Goal: Task Accomplishment & Management: Manage account settings

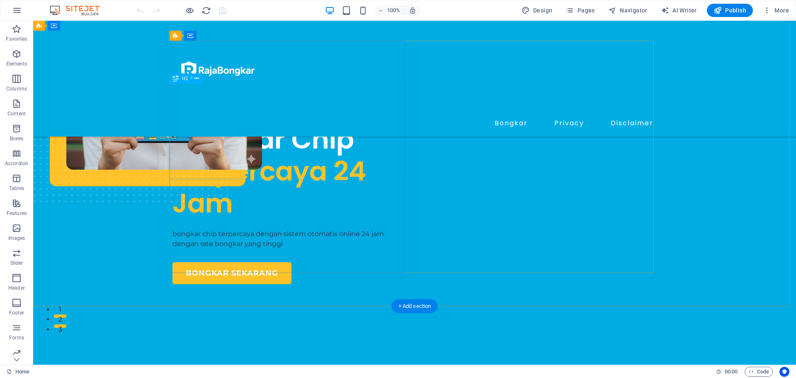
scroll to position [42, 0]
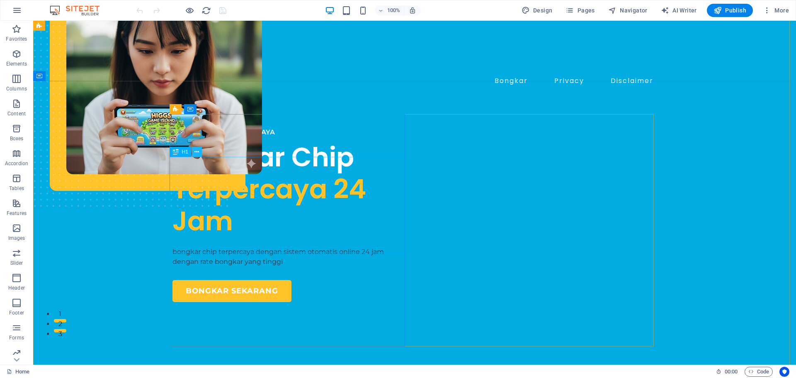
click at [198, 155] on icon at bounding box center [196, 152] width 5 height 9
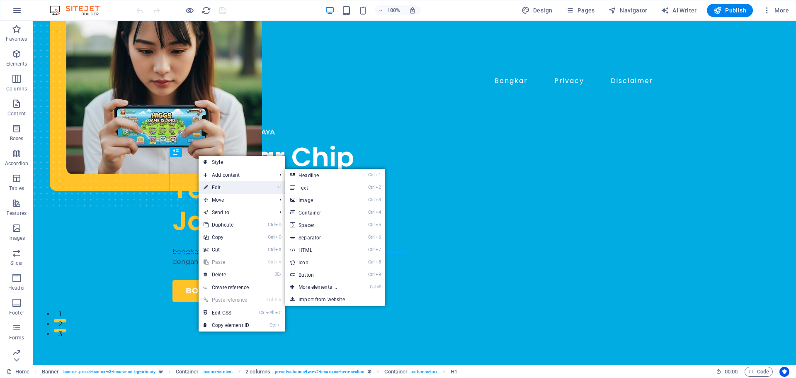
click at [223, 186] on link "⏎ Edit" at bounding box center [227, 187] width 56 height 12
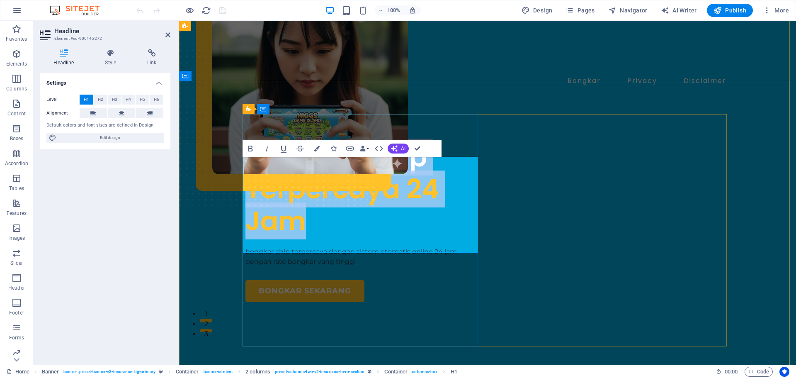
click at [409, 172] on span "Bongkar Chip" at bounding box center [336, 156] width 182 height 37
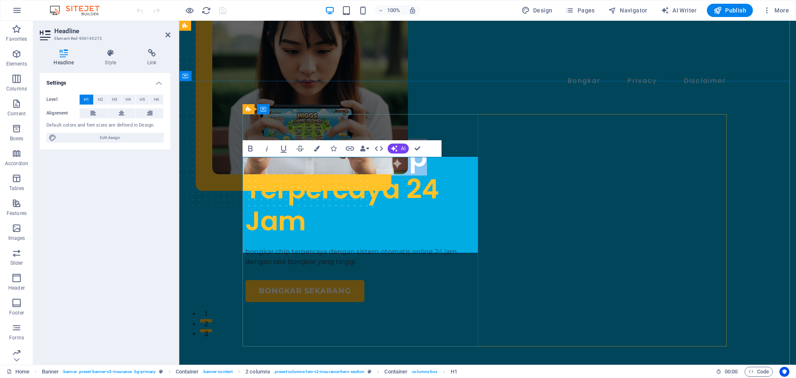
drag, startPoint x: 423, startPoint y: 173, endPoint x: 363, endPoint y: 178, distance: 59.9
click at [363, 175] on span "Bongkar Chip" at bounding box center [336, 156] width 182 height 37
click at [248, 170] on span "Bongkar" at bounding box center [301, 156] width 113 height 37
click at [265, 170] on span "Bongkar" at bounding box center [301, 156] width 113 height 37
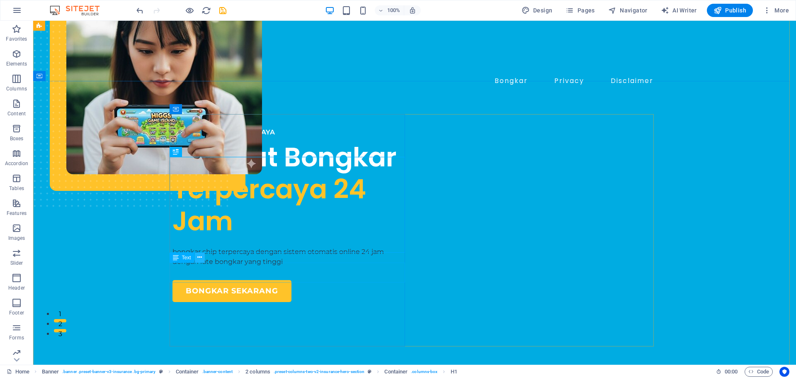
click at [202, 258] on button at bounding box center [200, 258] width 10 height 10
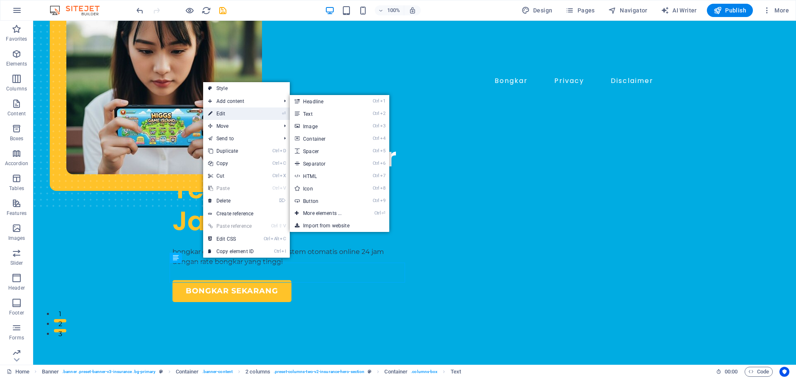
click at [229, 114] on link "⏎ Edit" at bounding box center [231, 113] width 56 height 12
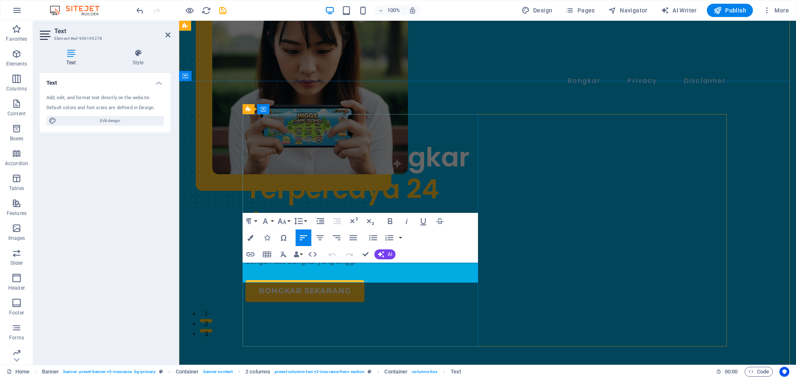
drag, startPoint x: 287, startPoint y: 267, endPoint x: 273, endPoint y: 269, distance: 13.8
click at [273, 267] on p "bongkar chip terpercaya dengan sistem otomatis online 24 jam dengan rate bongka…" at bounding box center [363, 257] width 236 height 20
click at [337, 265] on p "cari jasa bongkar terpercaya dengan sistem otomatis online 24 jam dengan rate b…" at bounding box center [363, 257] width 236 height 20
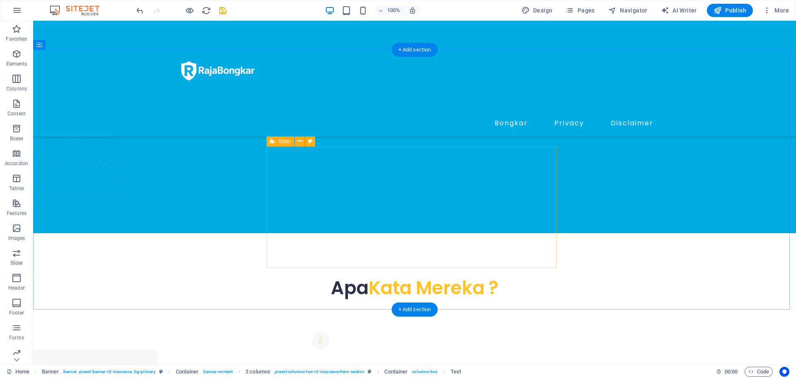
scroll to position [374, 0]
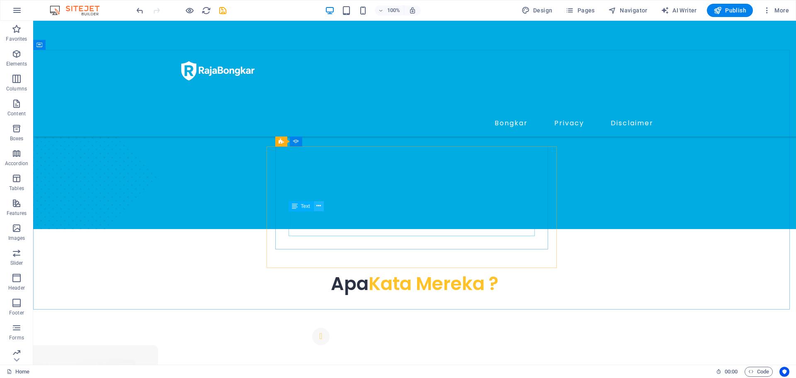
click at [319, 209] on icon at bounding box center [318, 206] width 5 height 9
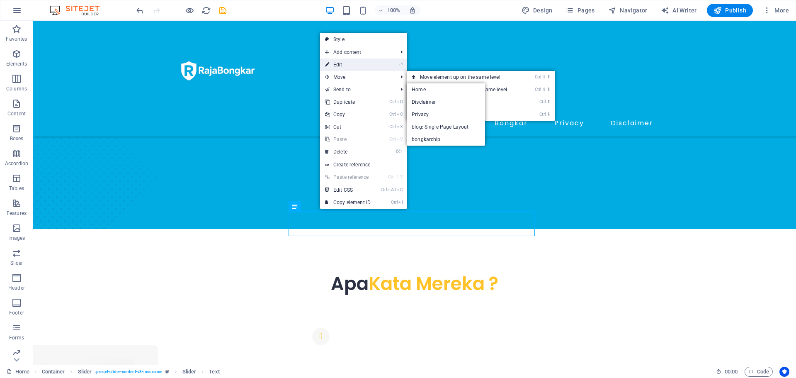
drag, startPoint x: 351, startPoint y: 62, endPoint x: 171, endPoint y: 42, distance: 181.0
click at [351, 62] on link "⏎ Edit" at bounding box center [348, 64] width 56 height 12
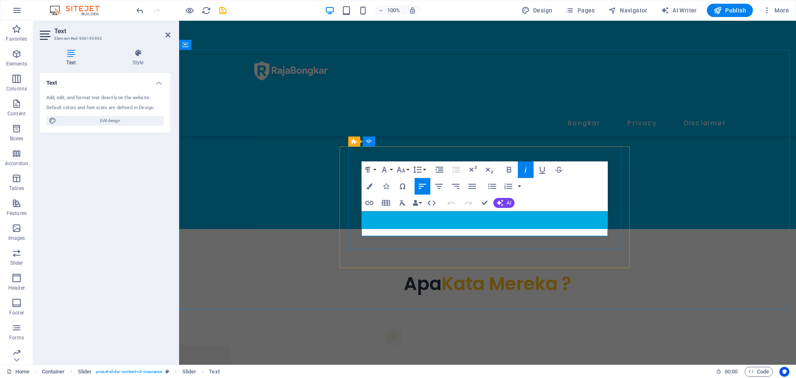
drag, startPoint x: 419, startPoint y: 219, endPoint x: 404, endPoint y: 219, distance: 15.3
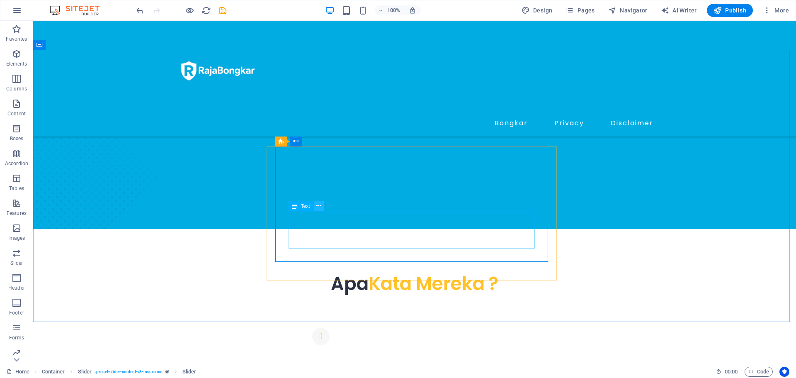
click at [322, 211] on button at bounding box center [319, 206] width 10 height 10
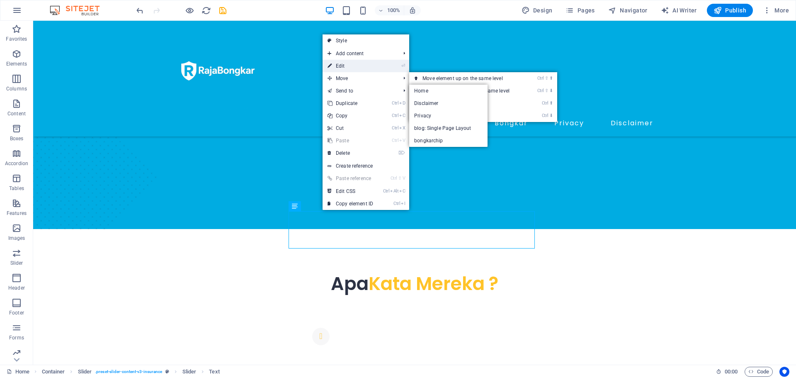
click at [347, 66] on link "⏎ Edit" at bounding box center [351, 66] width 56 height 12
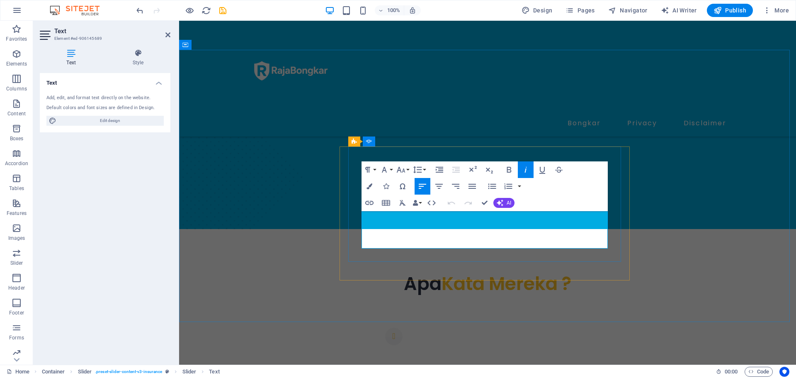
drag, startPoint x: 475, startPoint y: 229, endPoint x: 460, endPoint y: 232, distance: 15.7
drag, startPoint x: 406, startPoint y: 231, endPoint x: 388, endPoint y: 244, distance: 21.9
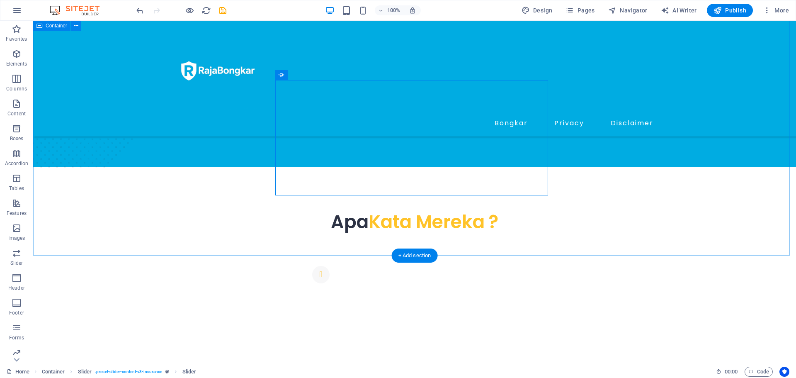
scroll to position [440, 0]
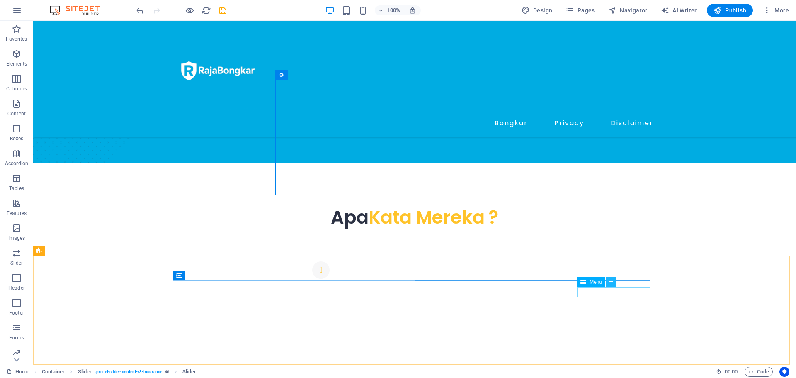
click at [614, 282] on button at bounding box center [611, 282] width 10 height 10
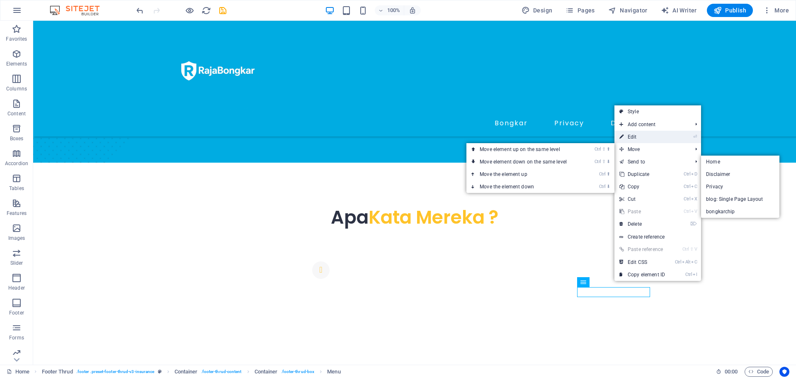
click at [628, 138] on link "⏎ Edit" at bounding box center [642, 137] width 56 height 12
select select
select select "3"
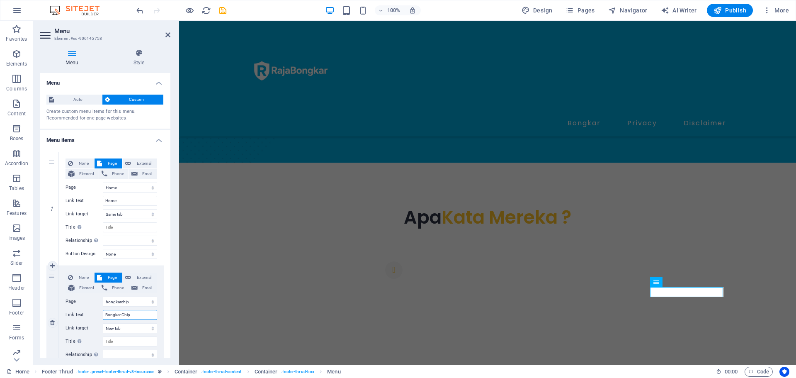
drag, startPoint x: 138, startPoint y: 315, endPoint x: 120, endPoint y: 318, distance: 17.8
click at [120, 318] on input "Bongkar Chip" at bounding box center [130, 315] width 54 height 10
type input "Bongkar"
select select
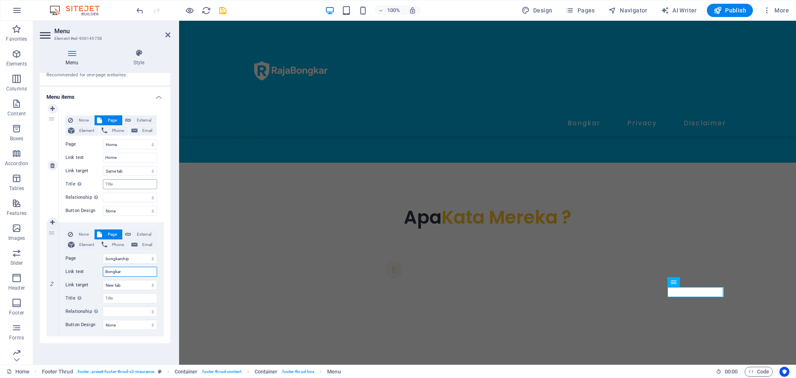
scroll to position [45, 0]
type input "Bongkar"
click at [165, 34] on h2 "Menu" at bounding box center [112, 30] width 116 height 7
click at [170, 34] on icon at bounding box center [167, 35] width 5 height 7
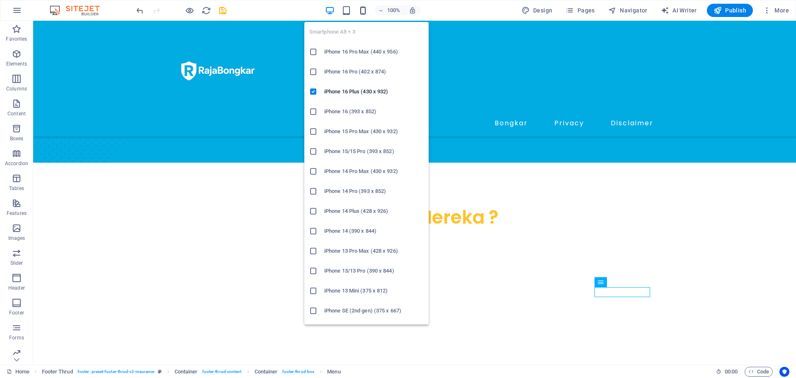
click at [365, 11] on icon "button" at bounding box center [363, 11] width 10 height 10
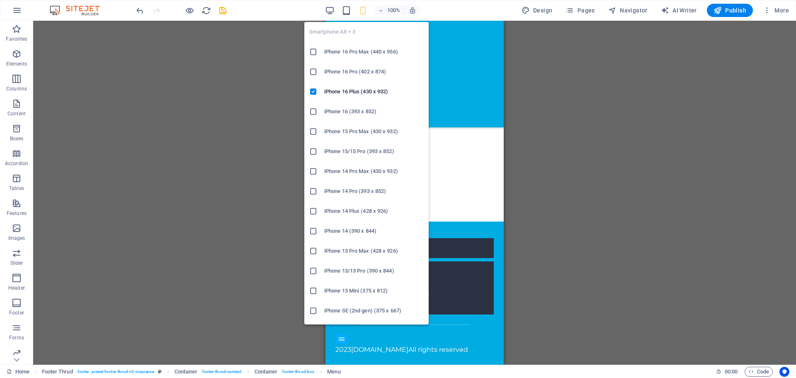
scroll to position [572, 0]
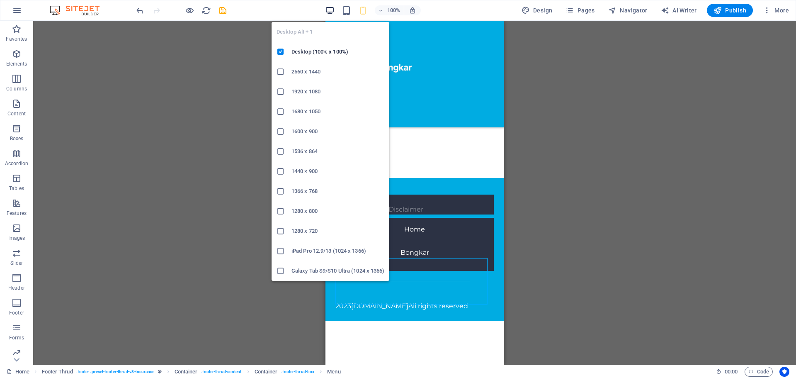
click at [0, 0] on icon "button" at bounding box center [0, 0] width 0 height 0
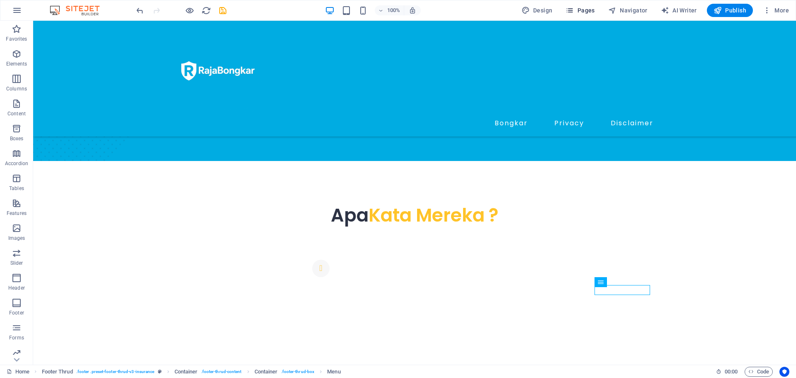
scroll to position [440, 0]
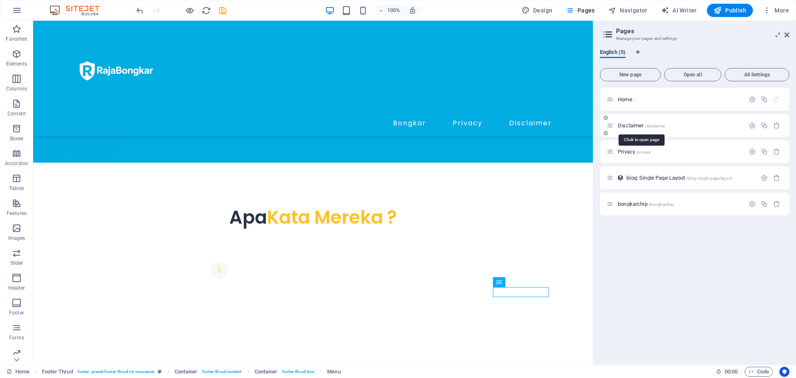
click at [634, 126] on span "Disclaimer /disclaimer" at bounding box center [641, 125] width 47 height 6
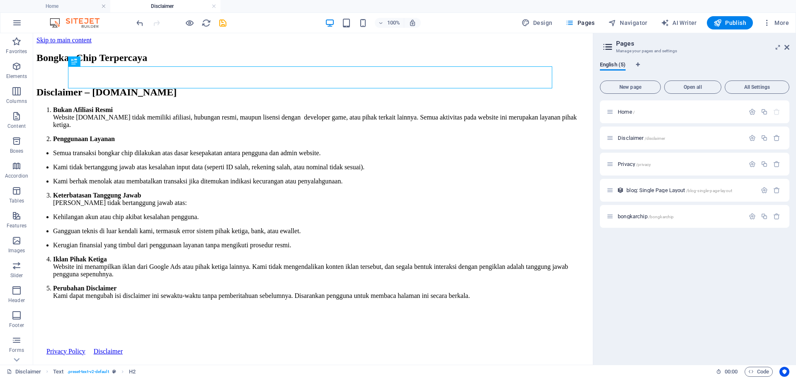
scroll to position [0, 0]
click at [199, 63] on div "Bongkar Chip Terpercaya" at bounding box center [312, 57] width 553 height 11
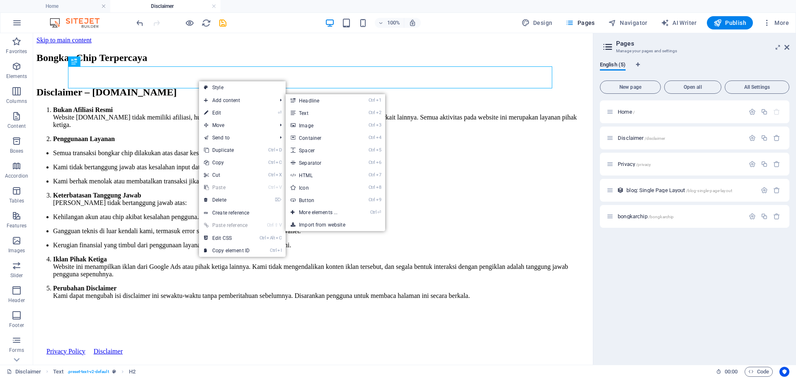
drag, startPoint x: 44, startPoint y: 72, endPoint x: 197, endPoint y: 71, distance: 153.4
click at [225, 109] on link "⏎ Edit" at bounding box center [227, 113] width 56 height 12
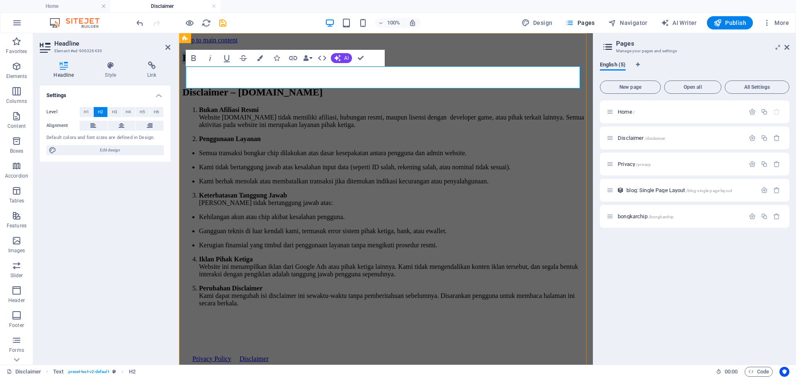
click at [314, 63] on h2 "Bongkar Chip Terpercaya" at bounding box center [385, 57] width 407 height 11
drag, startPoint x: 314, startPoint y: 82, endPoint x: 200, endPoint y: 75, distance: 114.6
click at [200, 63] on h2 "Bongkar Chip Terpercaya" at bounding box center [385, 57] width 407 height 11
click at [311, 63] on h2 "Bongkar Chip Terpercaya" at bounding box center [385, 57] width 407 height 11
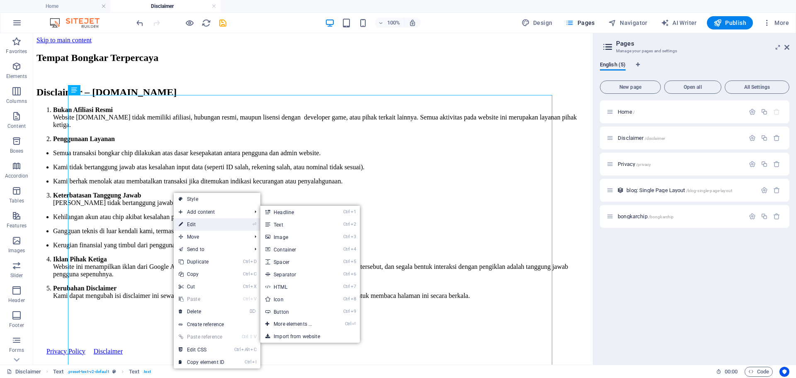
click at [199, 221] on link "⏎ Edit" at bounding box center [202, 224] width 56 height 12
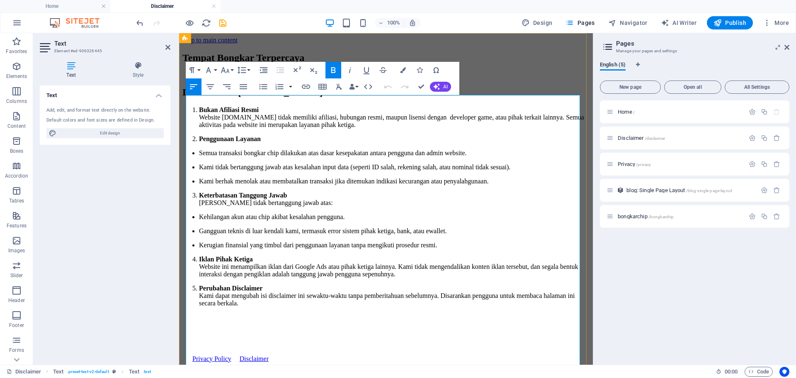
click at [294, 157] on li "Semua transaksi bongkar chip dilakukan atas dasar kesepakatan antara pengguna d…" at bounding box center [394, 152] width 391 height 7
click at [294, 157] on p "Semua transaksi bongkar chip dilakukan atas dasar kesepakatan antara pengguna d…" at bounding box center [394, 152] width 391 height 7
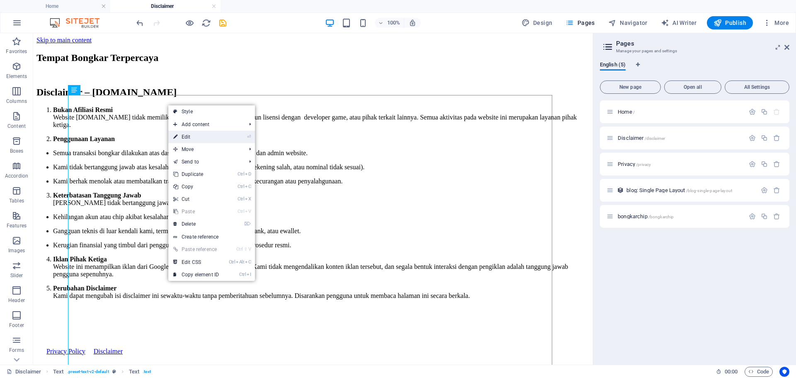
click at [193, 140] on link "⏎ Edit" at bounding box center [196, 137] width 56 height 12
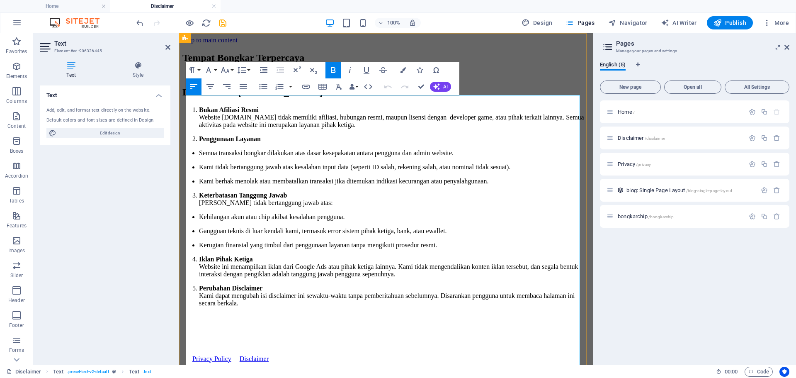
click at [282, 221] on p "Kehilangan akun atau chip akibat kesalahan pengguna." at bounding box center [394, 216] width 391 height 7
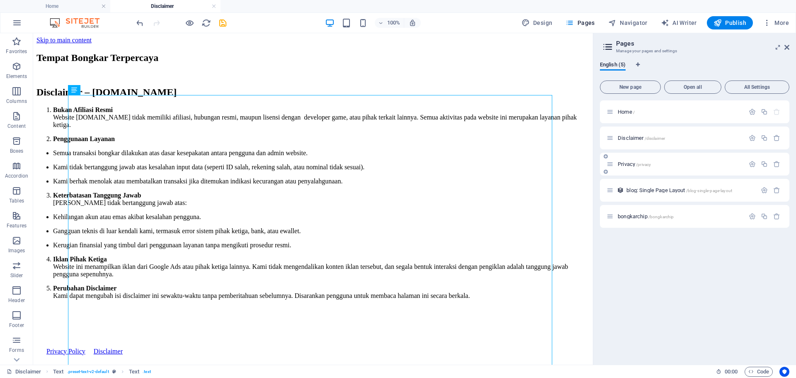
click at [629, 165] on span "Privacy /privacy" at bounding box center [634, 164] width 33 height 6
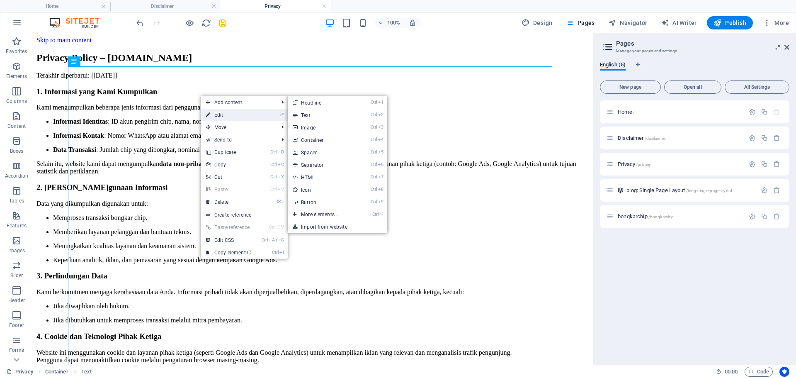
click at [218, 114] on link "⏎ Edit" at bounding box center [229, 115] width 56 height 12
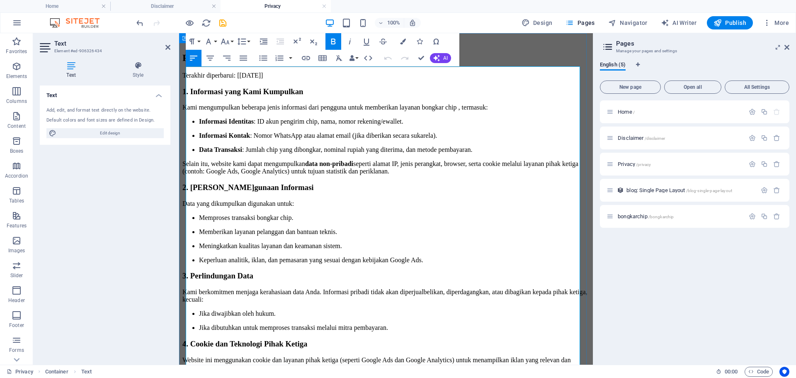
click at [539, 111] on p "Kami mengumpulkan beberapa jenis informasi dari pengguna untuk memberikan layan…" at bounding box center [385, 107] width 407 height 7
click at [334, 125] on p "Informasi Identitas : ID akun pengirim chip, nama, nomor rekening/ewallet." at bounding box center [394, 121] width 391 height 7
click at [287, 153] on p "Data Transaksi : Jumlah chip yang dibongkar, nominal rupiah yang diterima, dan …" at bounding box center [394, 149] width 391 height 7
click at [309, 221] on p "Memproses transaksi bongkar chip." at bounding box center [394, 217] width 391 height 7
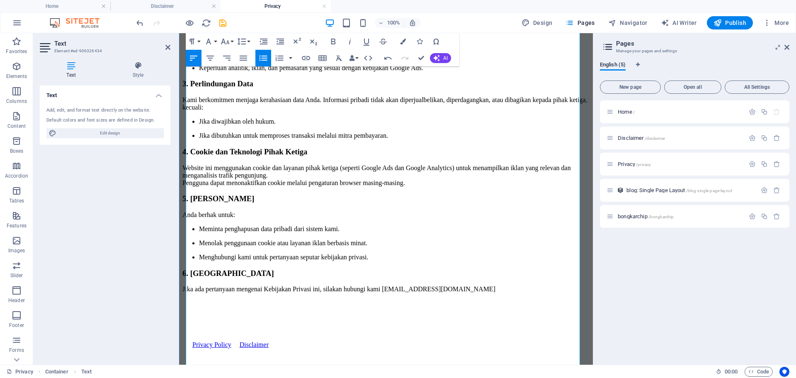
scroll to position [207, 0]
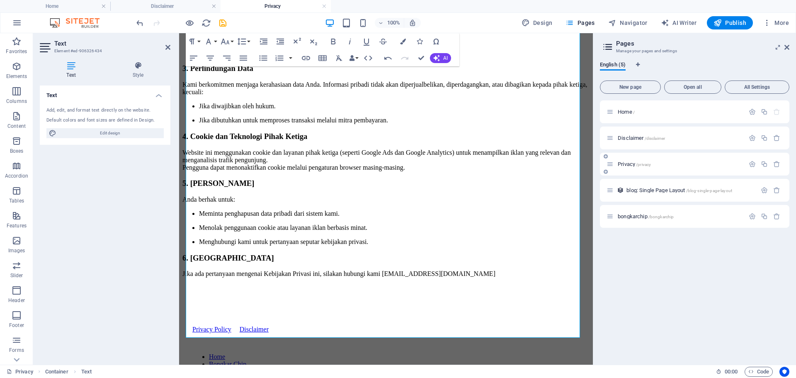
click at [635, 164] on span "Privacy /privacy" at bounding box center [634, 164] width 33 height 6
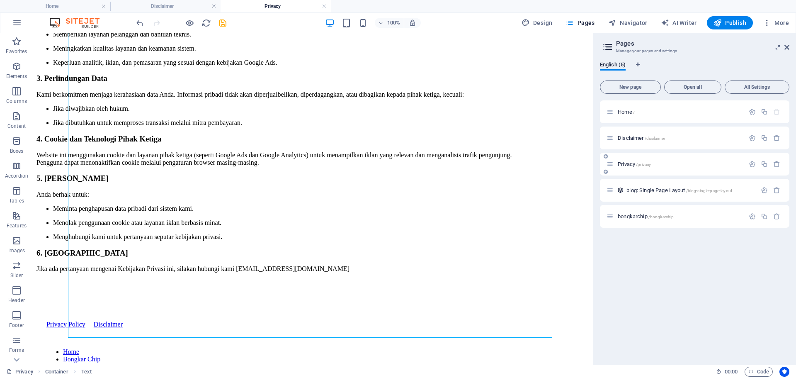
click at [629, 163] on span "Privacy /privacy" at bounding box center [634, 164] width 33 height 6
click at [177, 3] on h4 "Disclaimer" at bounding box center [165, 6] width 110 height 9
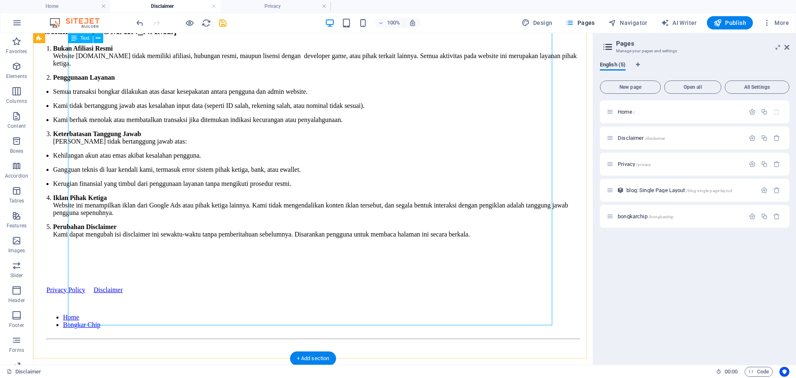
scroll to position [0, 0]
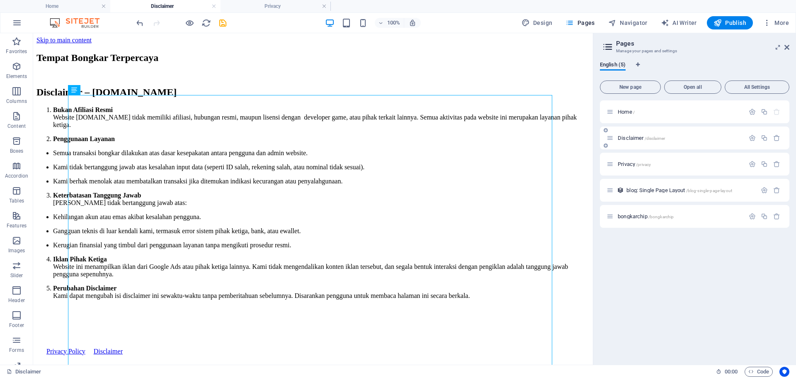
click at [629, 138] on span "Disclaimer /disclaimer" at bounding box center [641, 138] width 47 height 6
click at [629, 112] on span "Home /" at bounding box center [626, 112] width 17 height 6
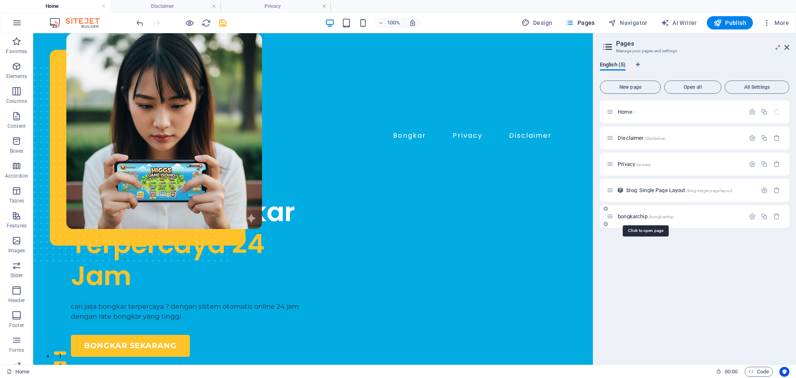
click at [638, 215] on span "bongkarchip /bongkarchip" at bounding box center [646, 216] width 56 height 6
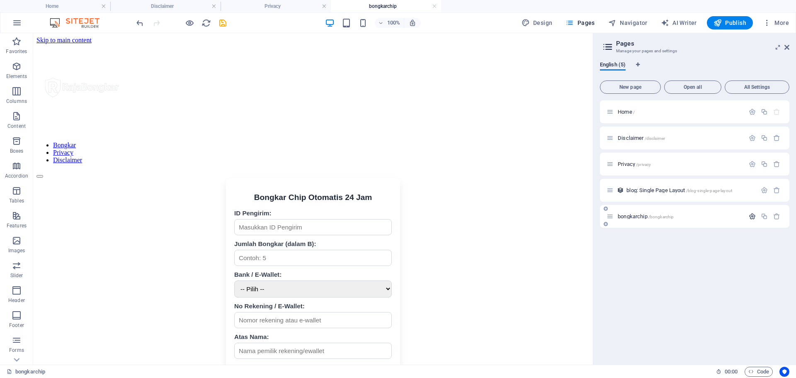
click at [747, 214] on button "button" at bounding box center [752, 216] width 12 height 7
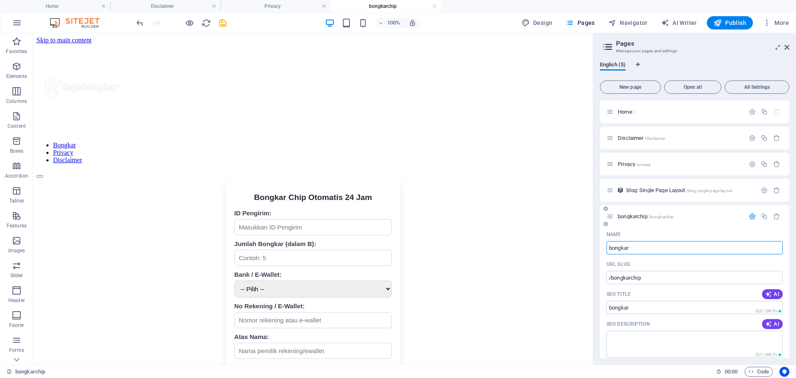
type input "bongkar"
type input "/bongkar"
type input "bongkaran"
type input "/bongkaran"
type input "bongkaran"
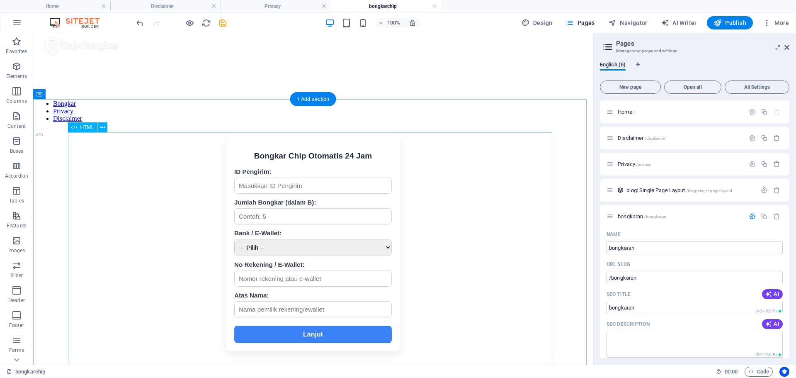
scroll to position [83, 0]
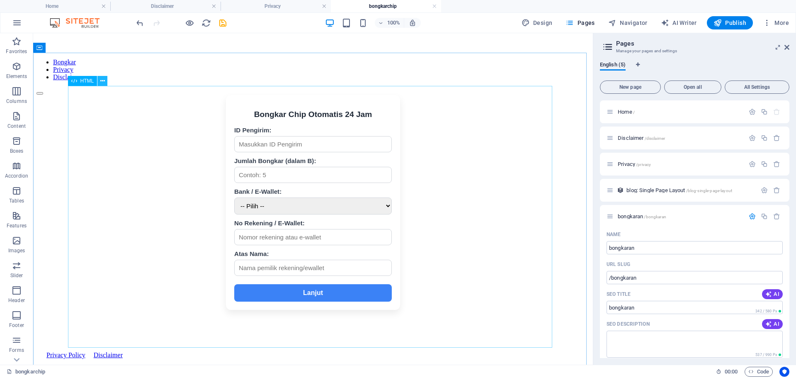
click at [107, 83] on button at bounding box center [102, 81] width 10 height 10
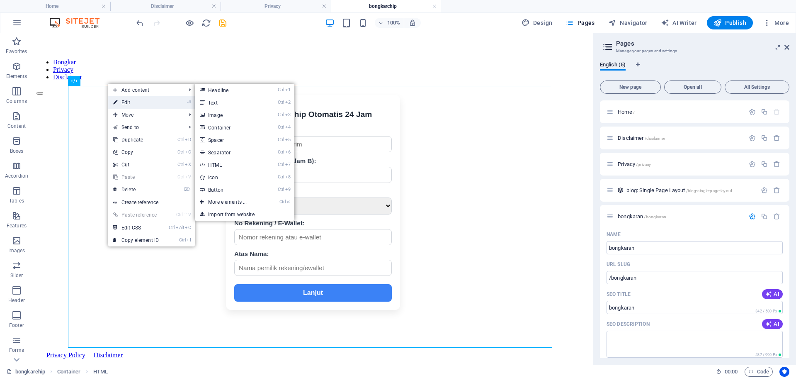
click at [128, 101] on link "⏎ Edit" at bounding box center [136, 102] width 56 height 12
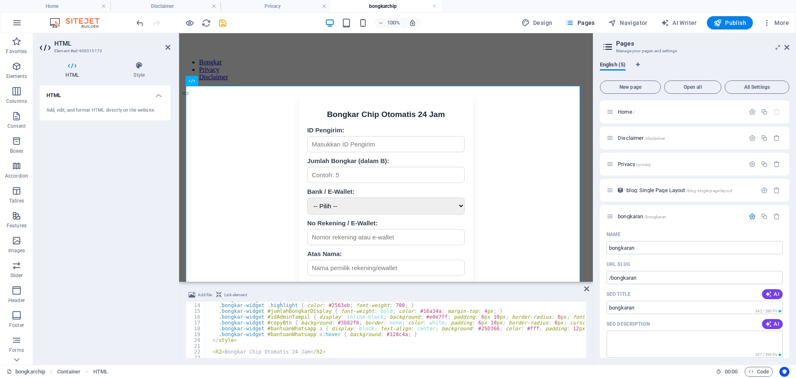
scroll to position [100, 0]
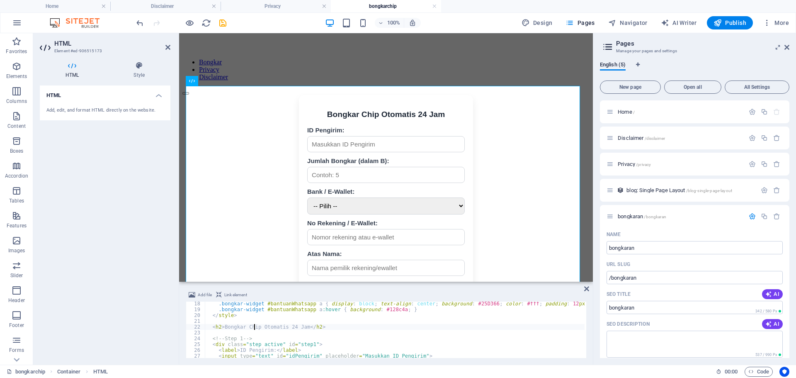
click at [255, 326] on div ".bongkar-widget #bantuanWhatsapp a { display : block ; text-align : center ; ba…" at bounding box center [496, 334] width 582 height 66
click at [257, 325] on div ".bongkar-widget #bantuanWhatsapp a { display : block ; text-align : center ; ba…" at bounding box center [496, 334] width 582 height 66
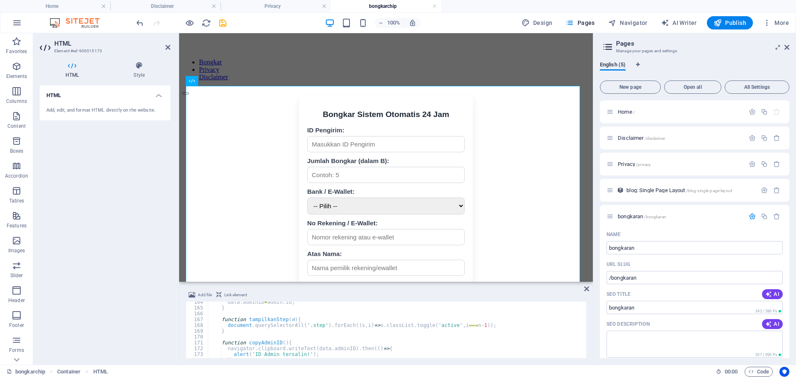
scroll to position [1023, 0]
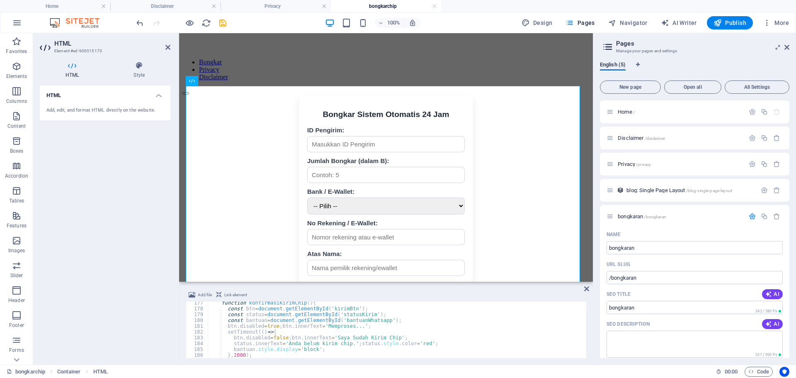
click at [384, 337] on div "function konfirmasiKirimChip ( ) { const btn = document . getElementById ( 'kir…" at bounding box center [499, 333] width 582 height 66
click at [336, 344] on div "function konfirmasiKirimChip ( ) { const btn = document . getElementById ( 'kir…" at bounding box center [499, 333] width 582 height 66
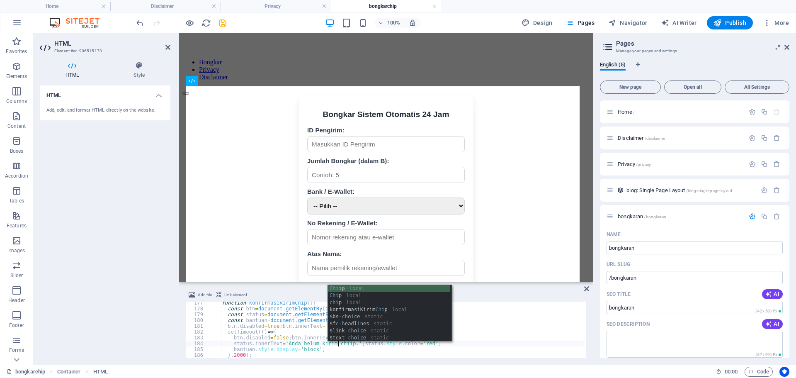
scroll to position [0, 11]
click at [278, 316] on div "function konfirmasiKirimChip ( ) { const btn = document . getElementById ( 'kir…" at bounding box center [499, 333] width 582 height 66
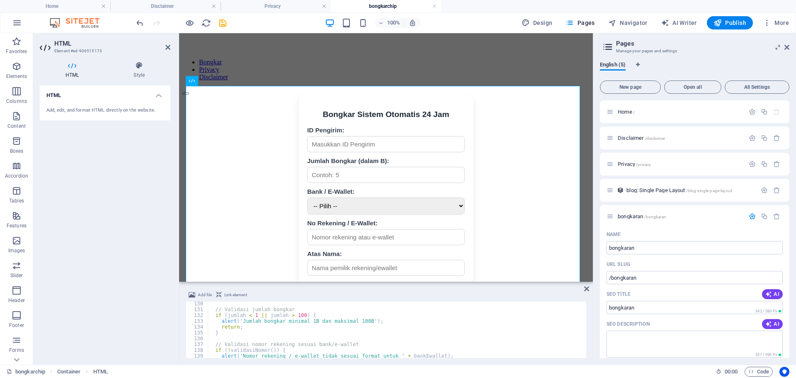
scroll to position [750, 0]
type textarea "const status=document.getElementById('statusKirim');"
click at [787, 47] on icon at bounding box center [786, 47] width 5 height 7
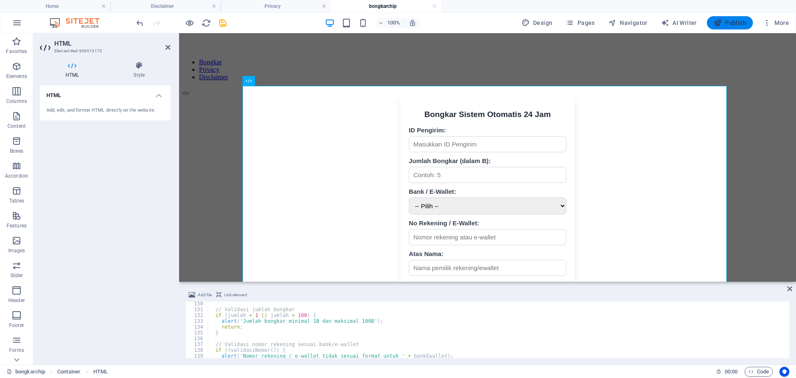
click at [732, 22] on span "Publish" at bounding box center [730, 23] width 33 height 8
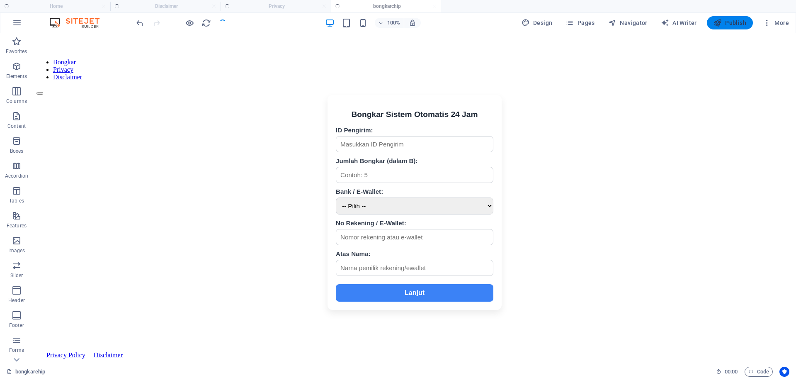
click at [732, 22] on span "Publish" at bounding box center [730, 23] width 33 height 8
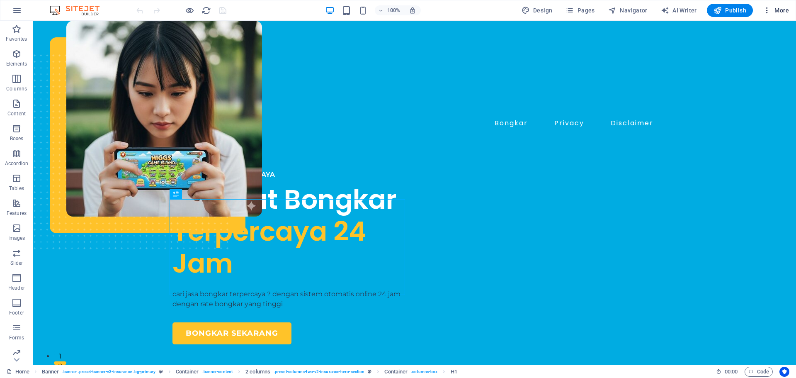
click at [768, 6] on icon "button" at bounding box center [767, 10] width 8 height 8
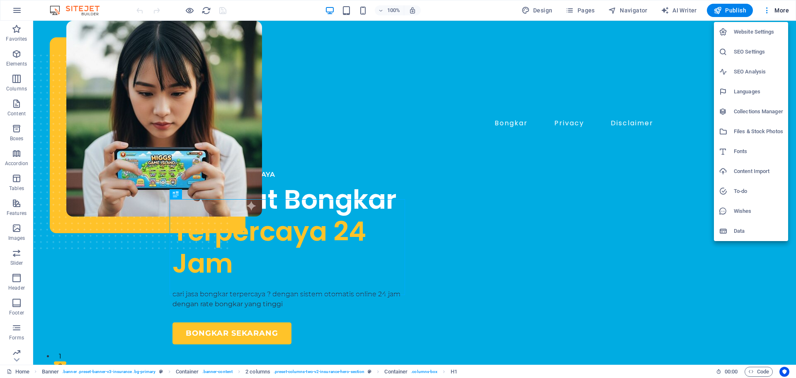
click at [747, 33] on h6 "Website Settings" at bounding box center [758, 32] width 49 height 10
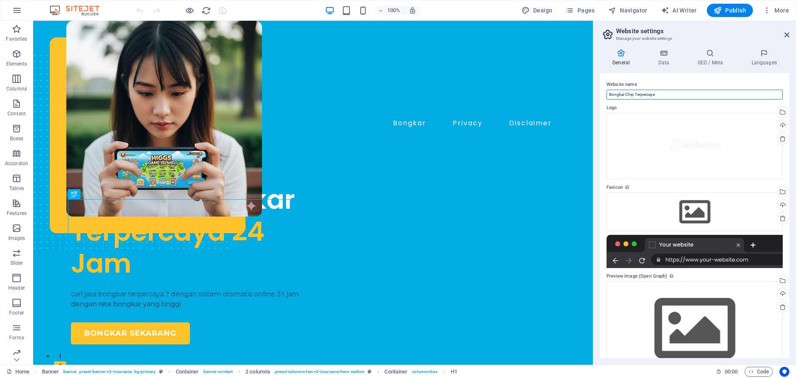
drag, startPoint x: 634, startPoint y: 95, endPoint x: 625, endPoint y: 95, distance: 9.1
click at [625, 95] on input "Bongkar Chip Terpercaya" at bounding box center [695, 95] width 176 height 10
type input "Bongkar Terpercaya"
click at [658, 58] on h4 "Data" at bounding box center [665, 57] width 39 height 17
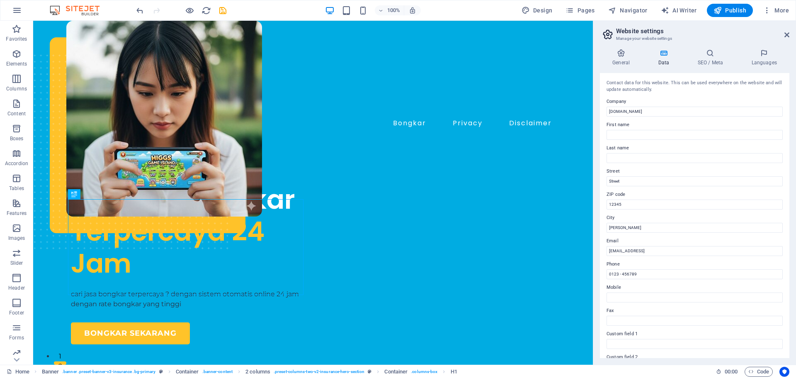
click at [681, 54] on icon at bounding box center [664, 53] width 36 height 8
click at [696, 54] on icon at bounding box center [710, 53] width 51 height 8
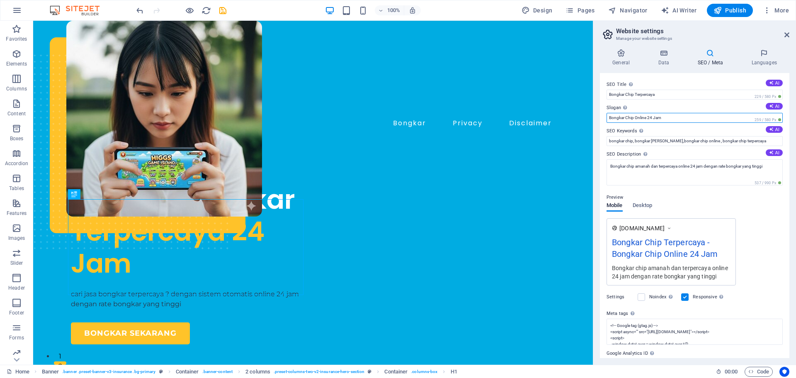
drag, startPoint x: 634, startPoint y: 117, endPoint x: 625, endPoint y: 117, distance: 8.3
click at [625, 117] on input "Bongkar Chip Online 24 Jam" at bounding box center [695, 118] width 176 height 10
type input "Bongkar Online 24 Jam"
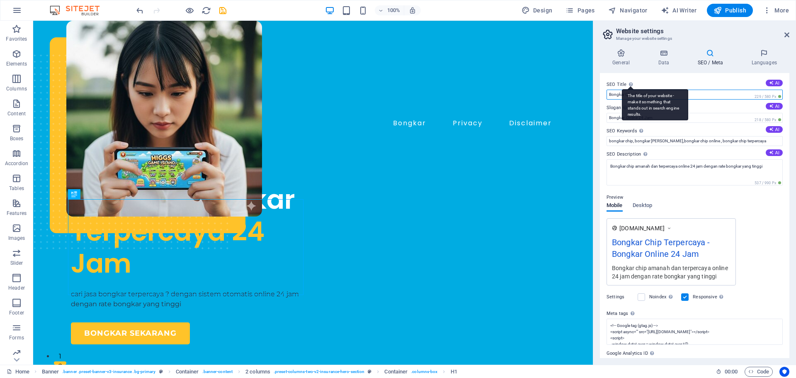
drag, startPoint x: 634, startPoint y: 94, endPoint x: 626, endPoint y: 98, distance: 8.9
click at [626, 98] on div "SEO Title The title of your website - make it something that stands out in sear…" at bounding box center [695, 90] width 176 height 20
click at [695, 95] on input "Bongkar Chip Terpercaya" at bounding box center [695, 95] width 176 height 10
click at [634, 97] on input "Bongkar Chip Terpercaya" at bounding box center [695, 95] width 176 height 10
type input "Bongkar Terpercaya"
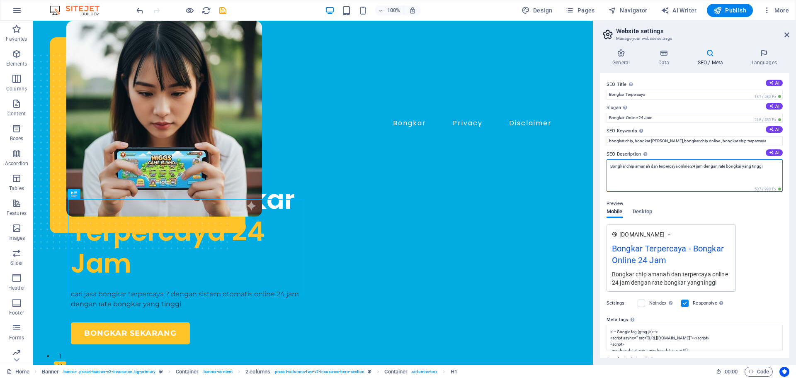
click at [634, 166] on textarea "Bongkar chip amanah dan terpercaya online 24 jam dengan rate bongkar yang tinggi" at bounding box center [695, 175] width 176 height 32
type textarea "Bongkar amanah dan terpercaya online 24 jam dengan rate bongkar yang tinggi"
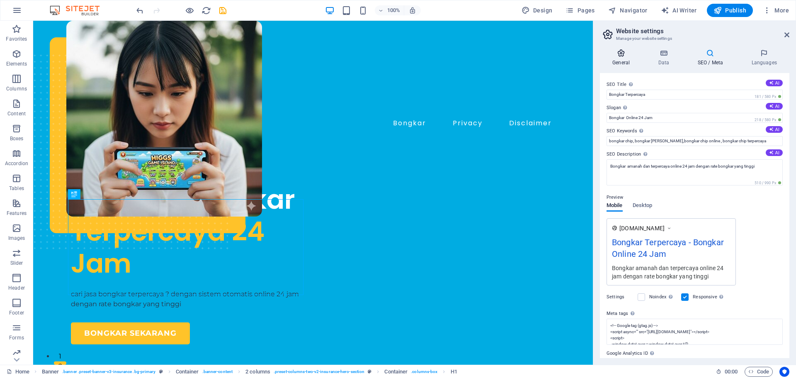
click at [627, 59] on h4 "General" at bounding box center [623, 57] width 46 height 17
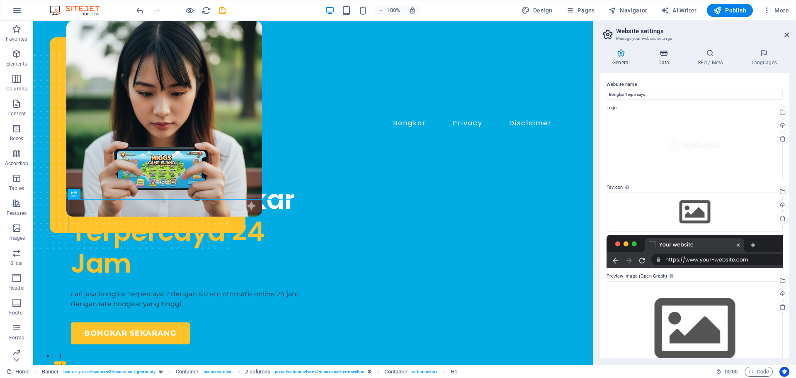
click at [650, 58] on h4 "Data" at bounding box center [665, 57] width 39 height 17
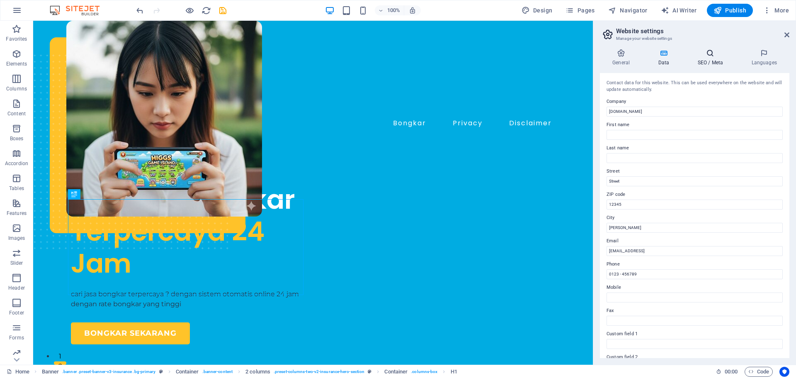
click at [700, 56] on icon at bounding box center [710, 53] width 51 height 8
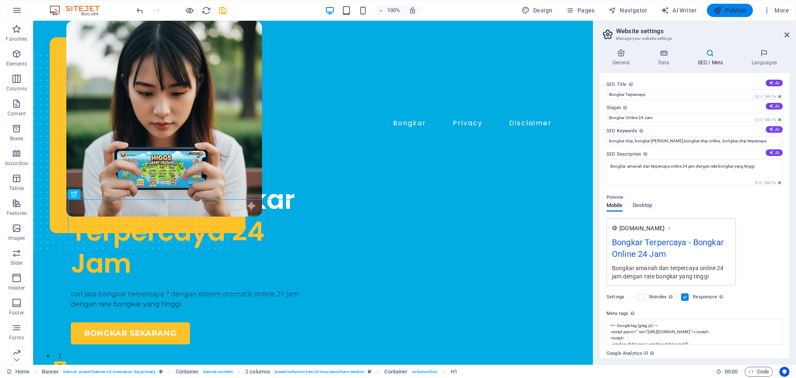
click at [727, 13] on span "Publish" at bounding box center [730, 10] width 33 height 8
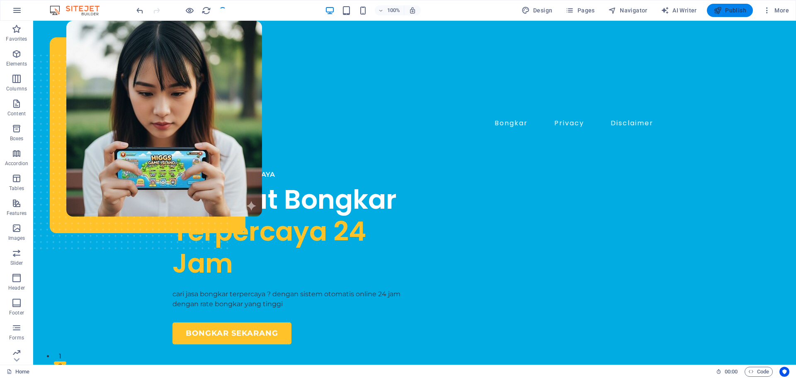
click at [727, 13] on span "Publish" at bounding box center [730, 10] width 33 height 8
